Goal: Check status: Check status

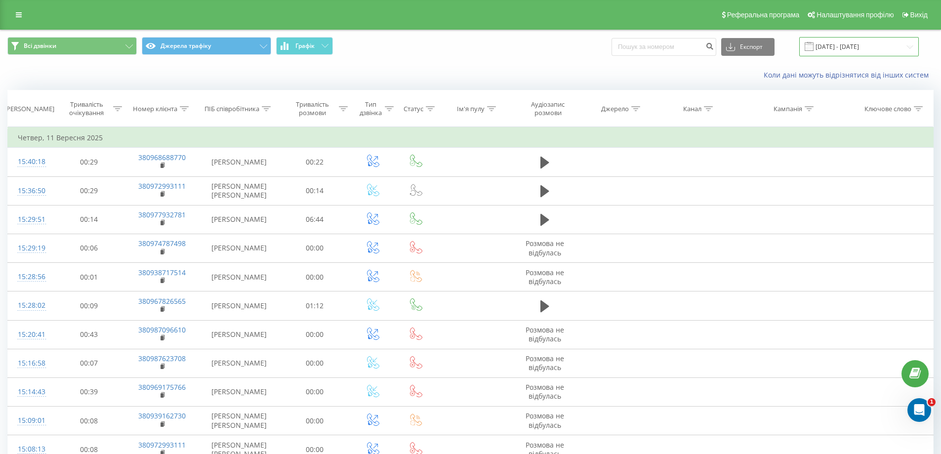
click at [833, 46] on input "[DATE] - [DATE]" at bounding box center [859, 46] width 120 height 19
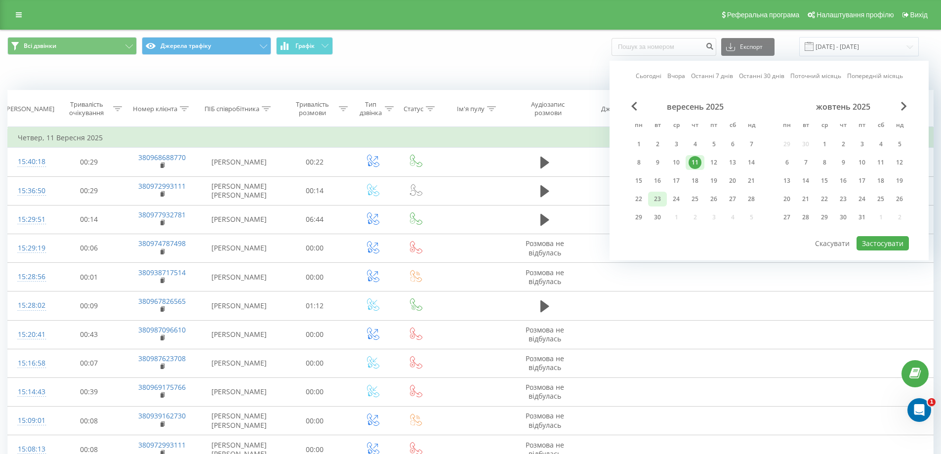
click at [654, 200] on div "23" at bounding box center [657, 199] width 13 height 13
click at [888, 236] on div at bounding box center [769, 235] width 280 height 1
click at [885, 241] on button "Застосувати" at bounding box center [882, 243] width 52 height 14
type input "[DATE] - [DATE]"
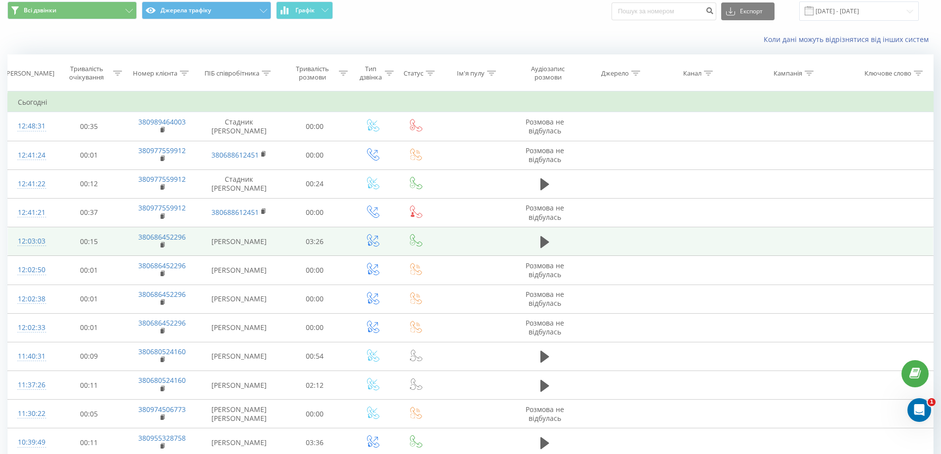
scroll to position [49, 0]
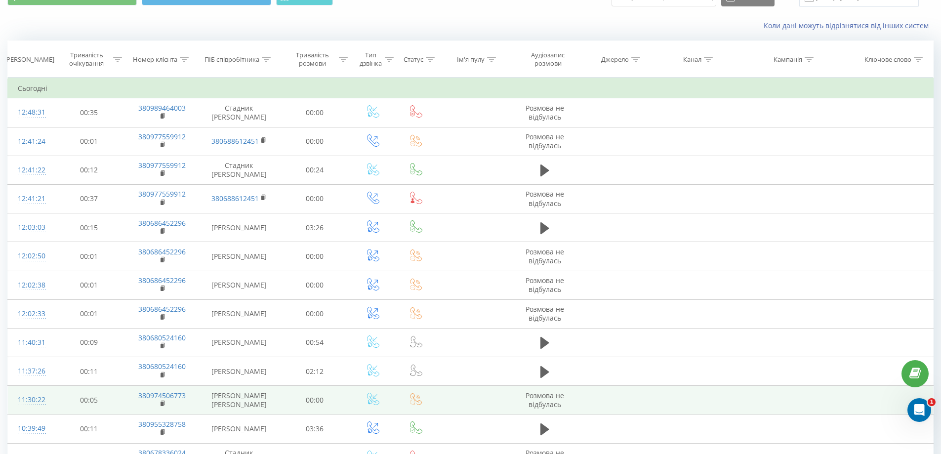
click at [471, 407] on td at bounding box center [473, 400] width 74 height 29
click at [468, 406] on td at bounding box center [473, 400] width 74 height 29
click at [228, 398] on td "[PERSON_NAME] [PERSON_NAME]" at bounding box center [239, 400] width 80 height 29
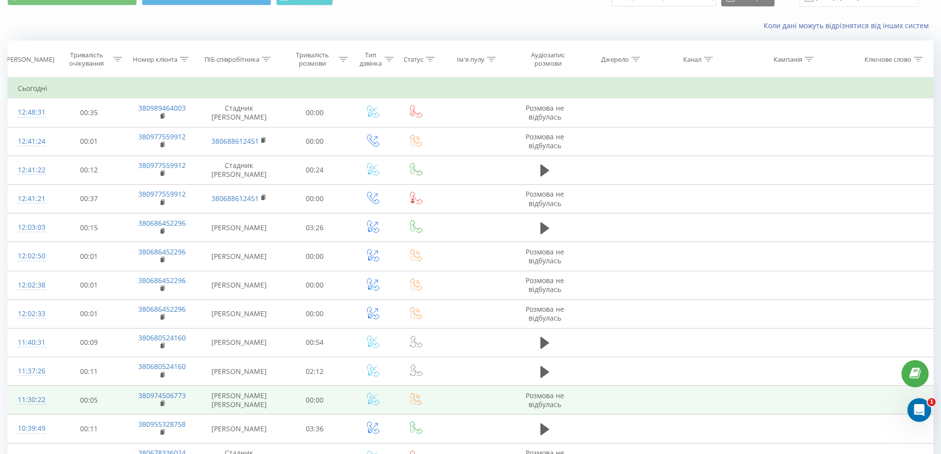
click at [222, 398] on td "[PERSON_NAME] [PERSON_NAME]" at bounding box center [239, 400] width 80 height 29
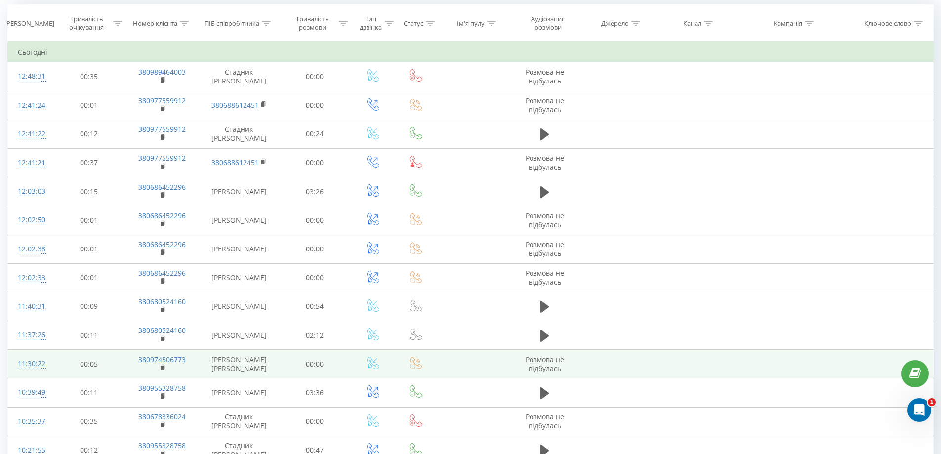
scroll to position [99, 0]
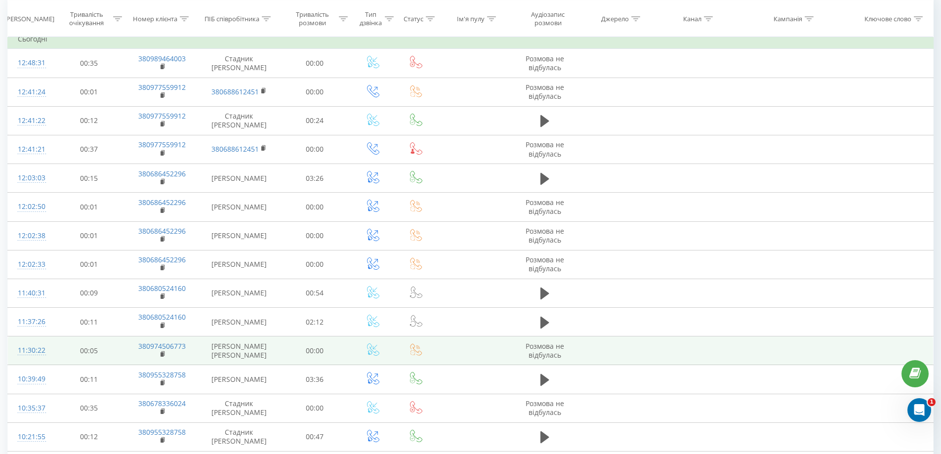
click at [206, 345] on td "[PERSON_NAME] [PERSON_NAME]" at bounding box center [239, 350] width 80 height 29
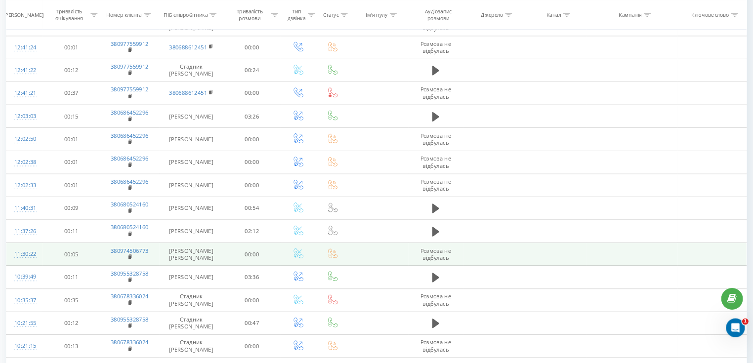
scroll to position [148, 0]
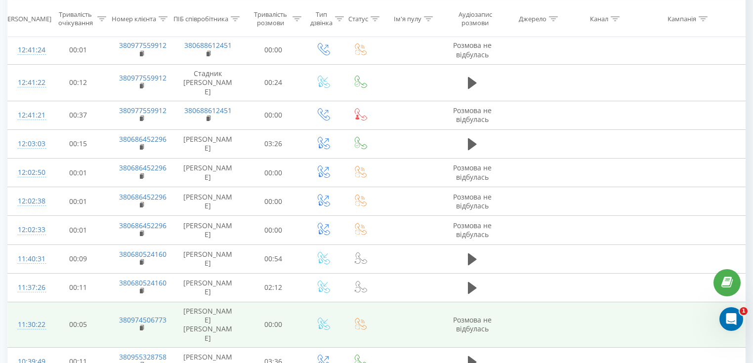
click at [231, 303] on td "[PERSON_NAME] [PERSON_NAME]" at bounding box center [207, 324] width 69 height 45
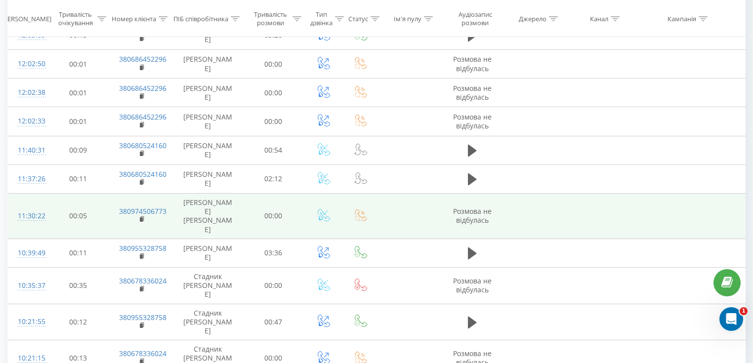
scroll to position [267, 0]
